Goal: Task Accomplishment & Management: Complete application form

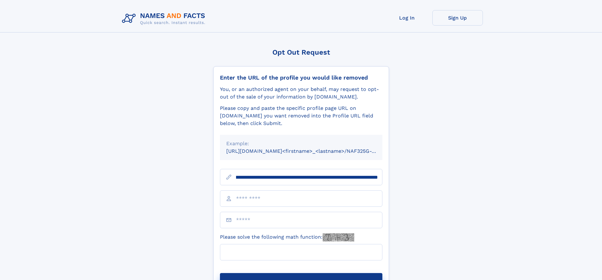
scroll to position [0, 75]
type input "**********"
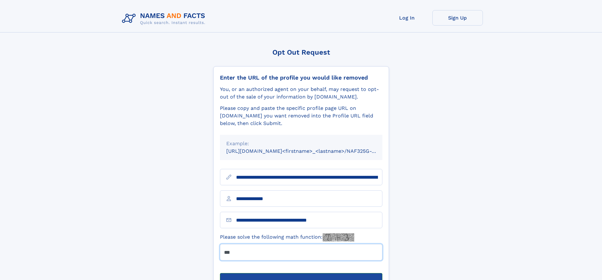
type input "***"
click at [301, 273] on button "Submit Opt Out Request" at bounding box center [301, 283] width 162 height 20
